Goal: Information Seeking & Learning: Learn about a topic

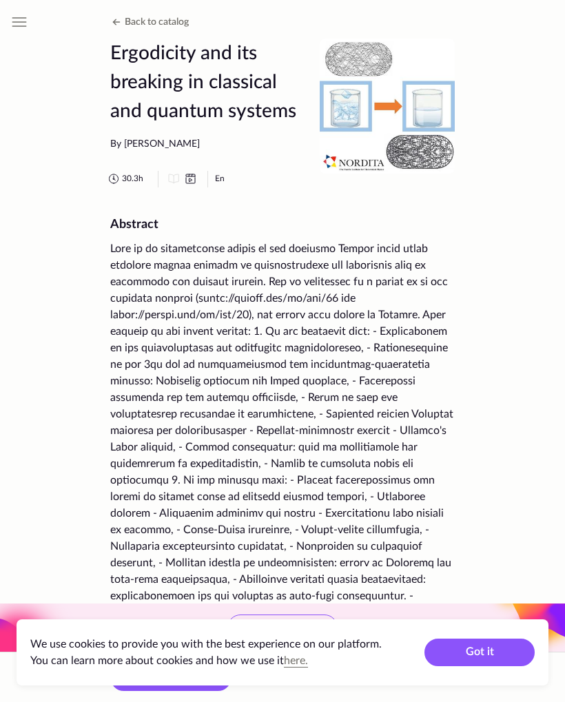
click at [461, 646] on button "Got it" at bounding box center [480, 653] width 110 height 28
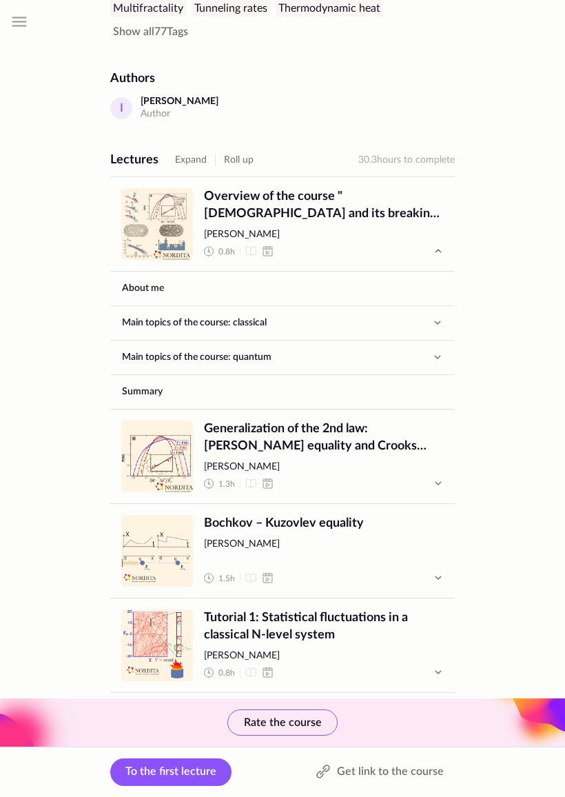
scroll to position [788, 0]
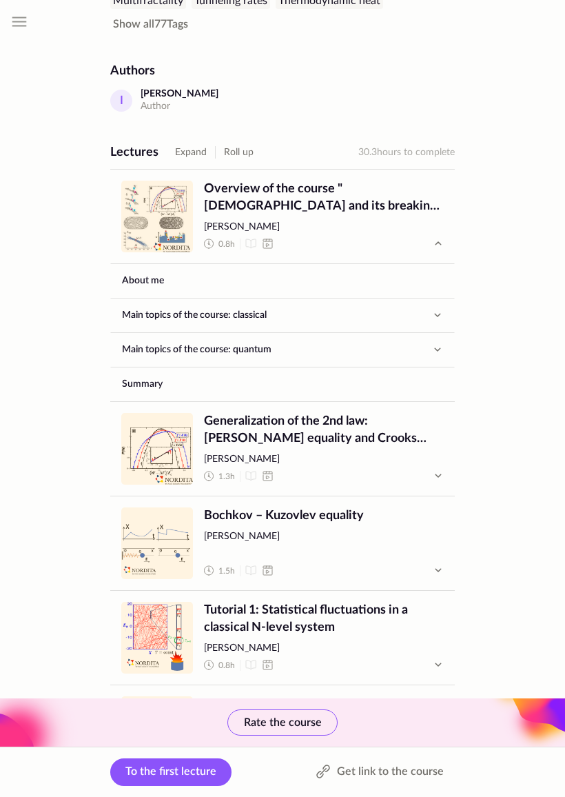
click at [397, 337] on link "Main topics of the course: quantum" at bounding box center [267, 350] width 313 height 33
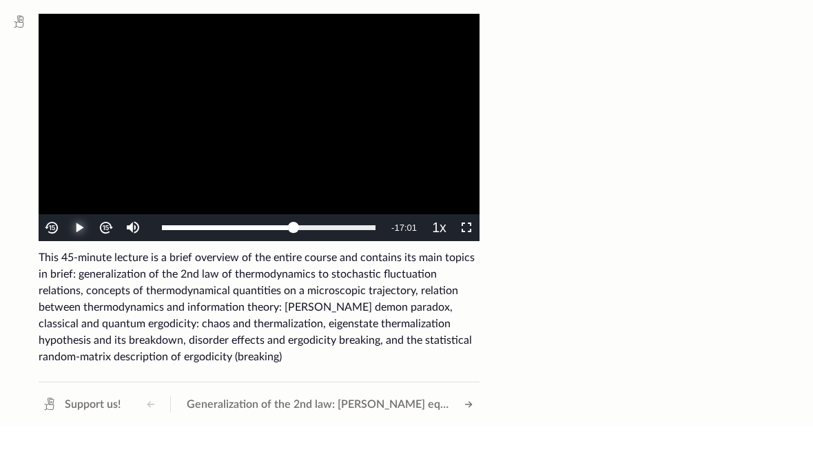
scroll to position [48, 0]
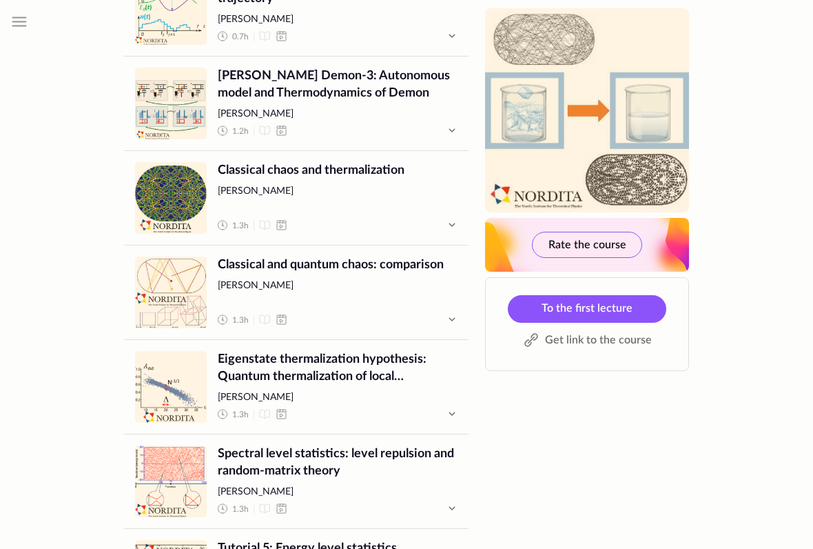
scroll to position [2047, 0]
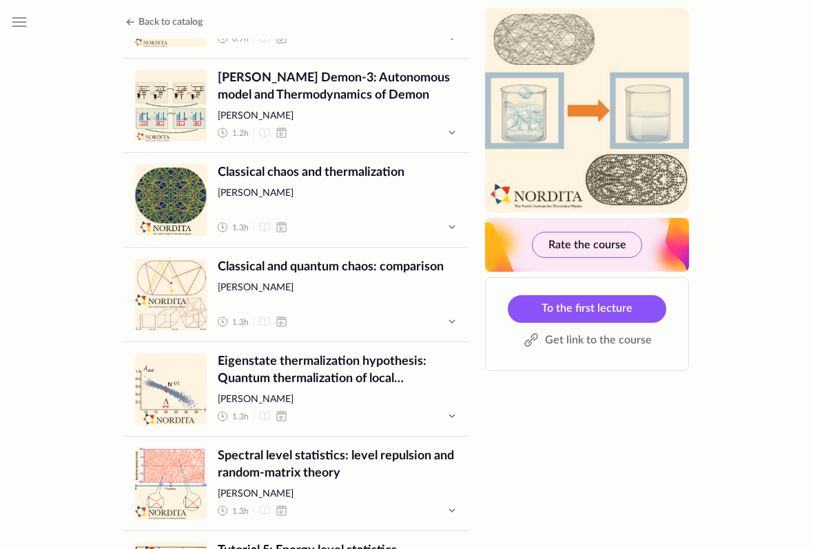
click at [185, 382] on span "Lecture" at bounding box center [171, 389] width 72 height 72
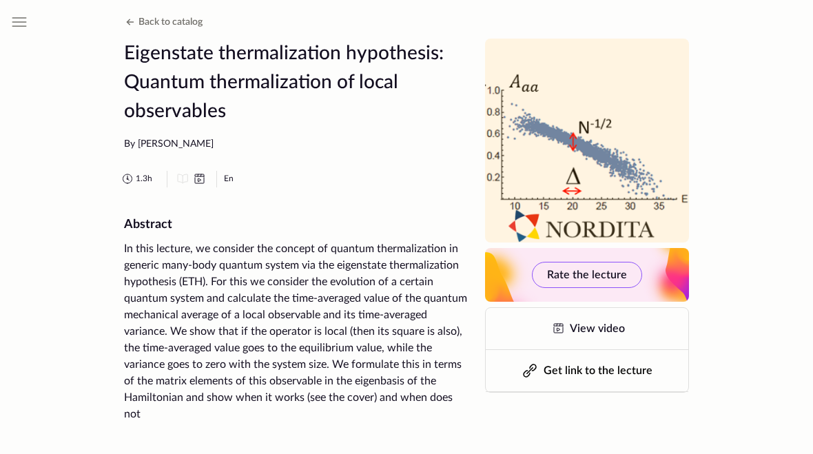
click at [554, 327] on icon at bounding box center [558, 328] width 17 height 17
